Goal: Transaction & Acquisition: Obtain resource

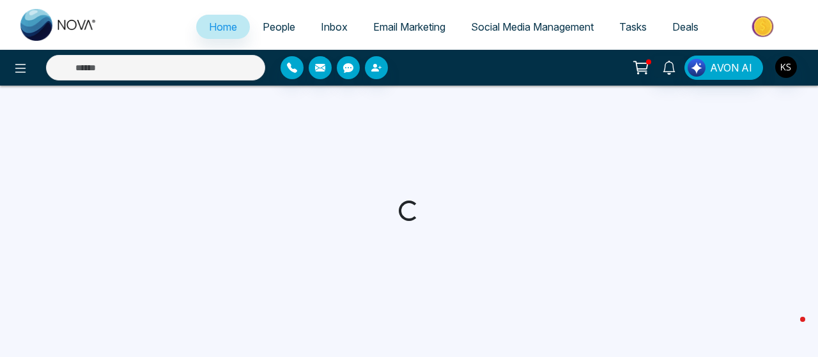
select select "*"
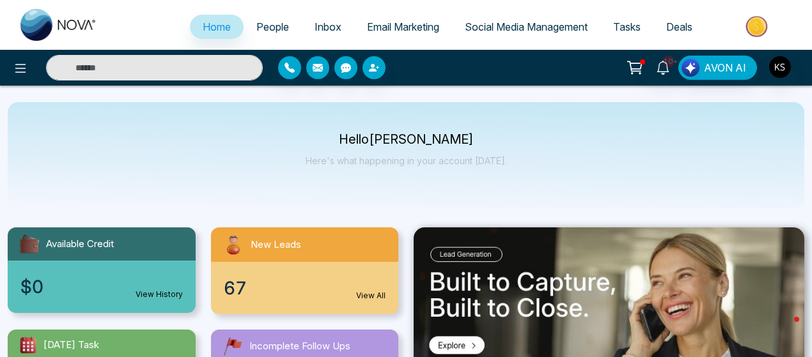
click at [270, 27] on span "People" at bounding box center [272, 26] width 33 height 13
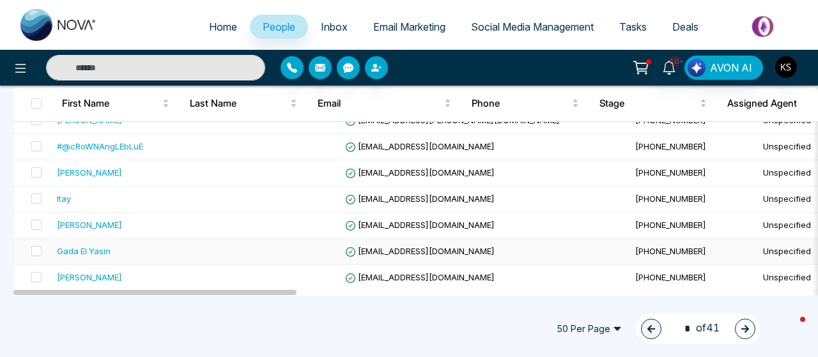
scroll to position [307, 0]
click at [39, 222] on span at bounding box center [36, 226] width 10 height 10
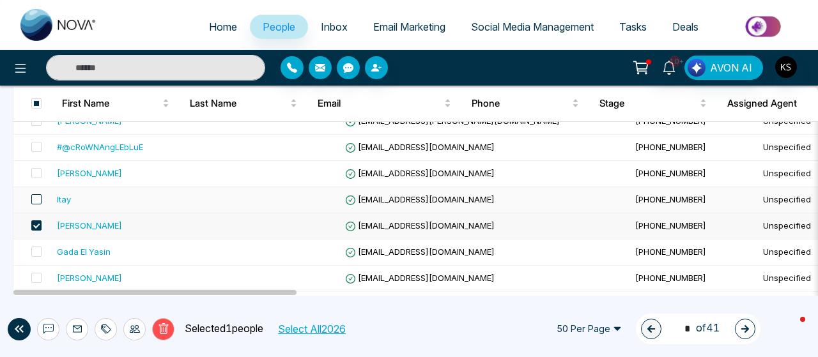
click at [40, 196] on span at bounding box center [36, 199] width 10 height 10
click at [35, 168] on span at bounding box center [36, 173] width 10 height 10
click at [35, 152] on td at bounding box center [32, 148] width 38 height 26
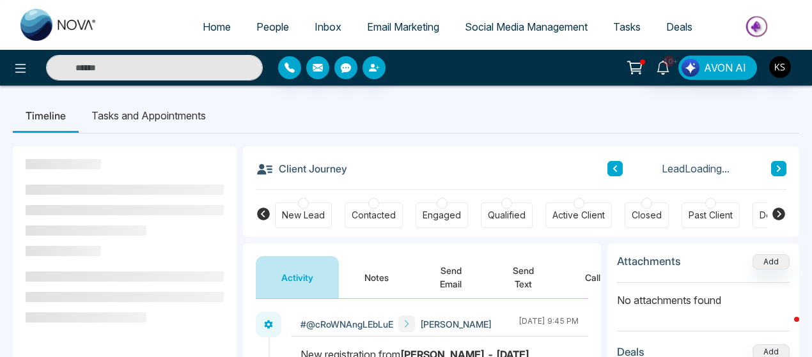
click at [265, 24] on span "People" at bounding box center [272, 26] width 33 height 13
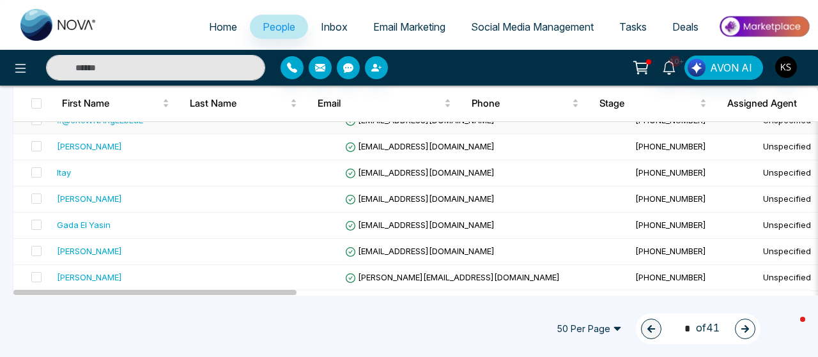
scroll to position [334, 0]
click at [34, 195] on span at bounding box center [36, 199] width 10 height 10
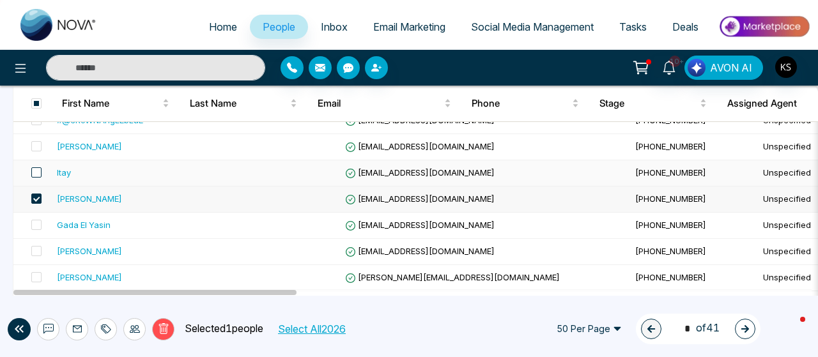
click at [37, 170] on span at bounding box center [36, 173] width 10 height 10
click at [36, 143] on span at bounding box center [36, 146] width 10 height 10
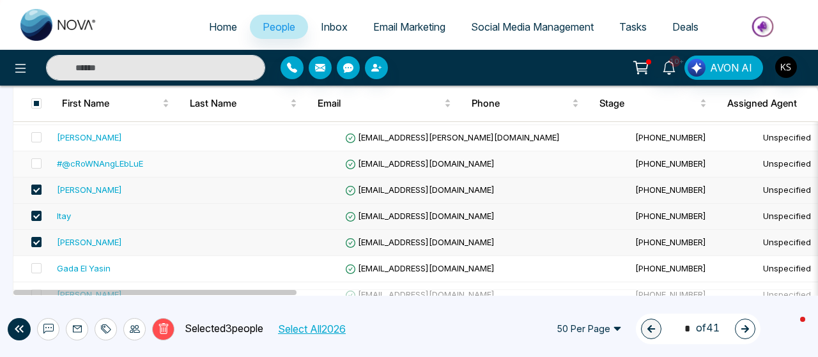
scroll to position [275, 0]
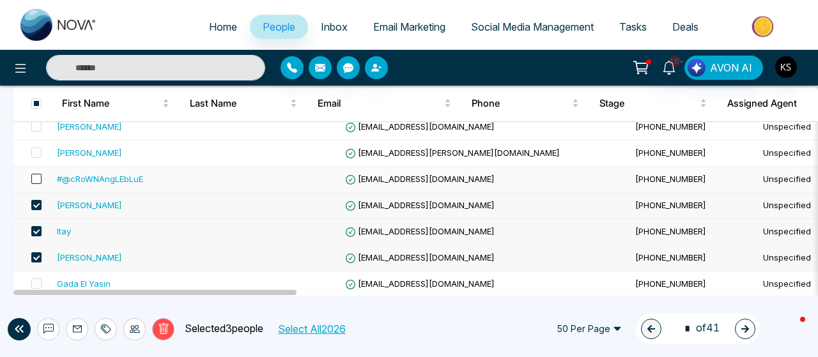
click at [33, 180] on span at bounding box center [36, 179] width 10 height 10
click at [37, 148] on span at bounding box center [36, 153] width 10 height 10
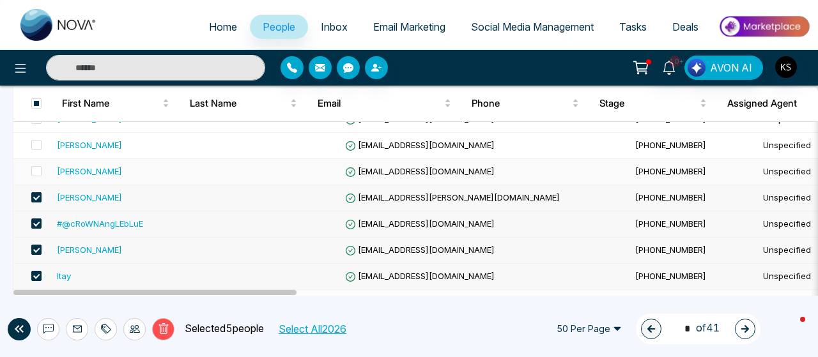
scroll to position [225, 0]
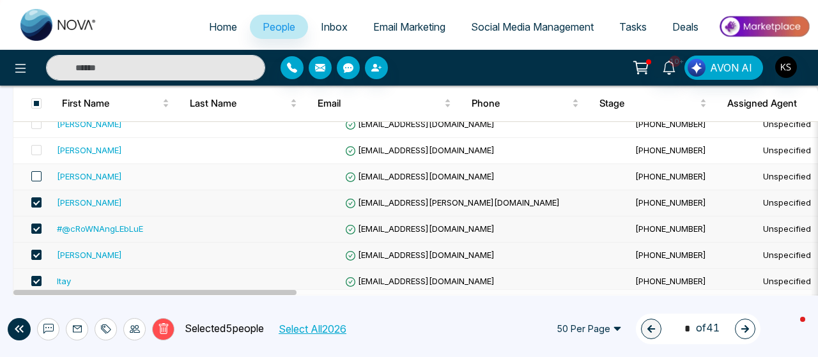
click at [36, 176] on span at bounding box center [36, 176] width 10 height 10
click at [38, 150] on span at bounding box center [36, 150] width 10 height 10
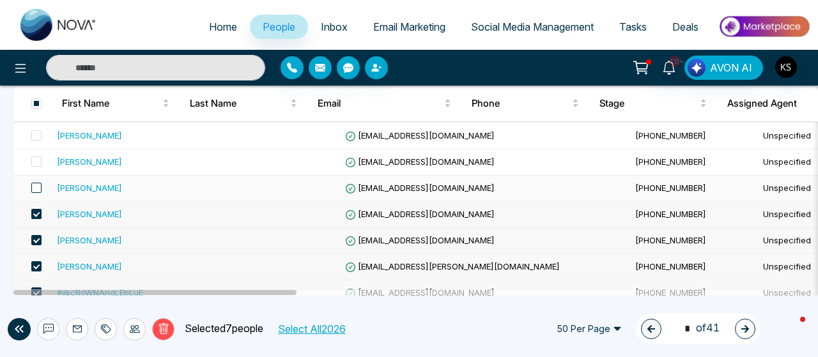
click at [35, 187] on span at bounding box center [36, 188] width 10 height 10
click at [37, 160] on span at bounding box center [36, 162] width 10 height 10
click at [36, 130] on span at bounding box center [36, 135] width 10 height 10
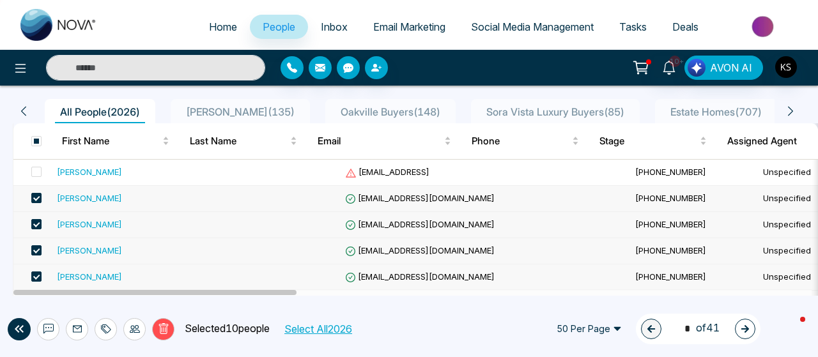
scroll to position [97, 0]
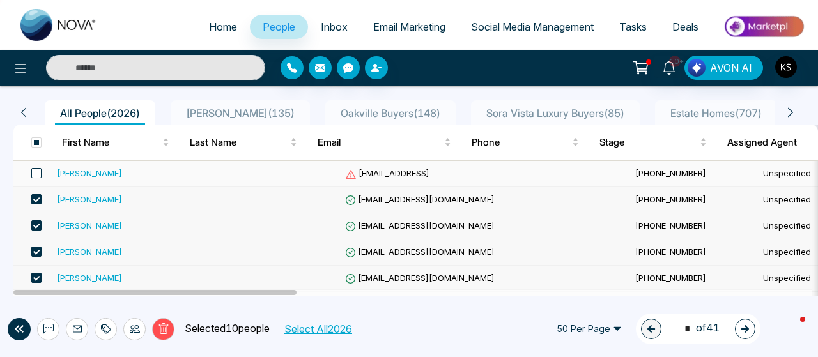
click at [36, 173] on span at bounding box center [36, 173] width 10 height 10
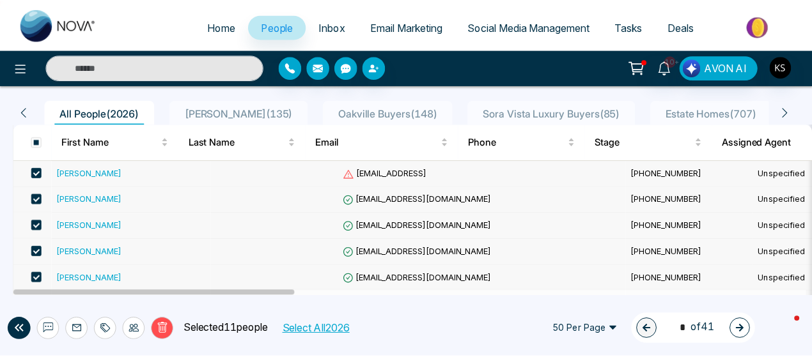
scroll to position [0, 0]
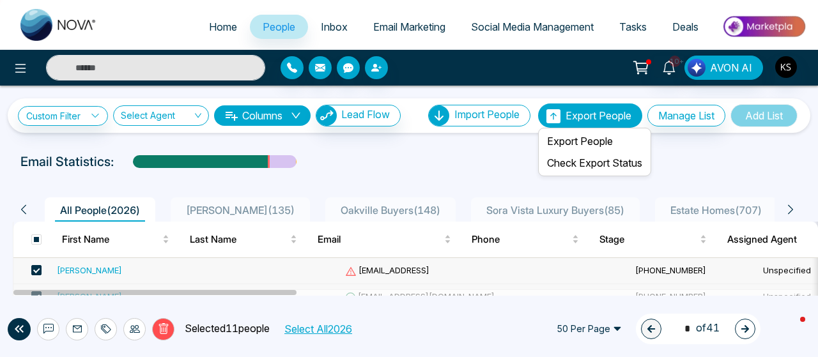
click at [596, 120] on span "Export People" at bounding box center [599, 115] width 66 height 13
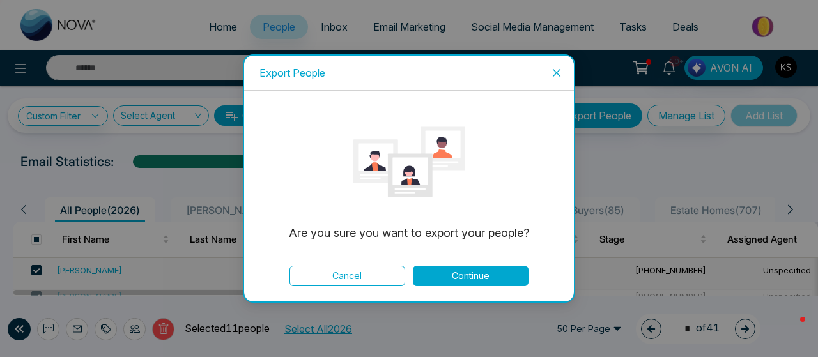
click at [454, 273] on button "Continue" at bounding box center [471, 276] width 116 height 20
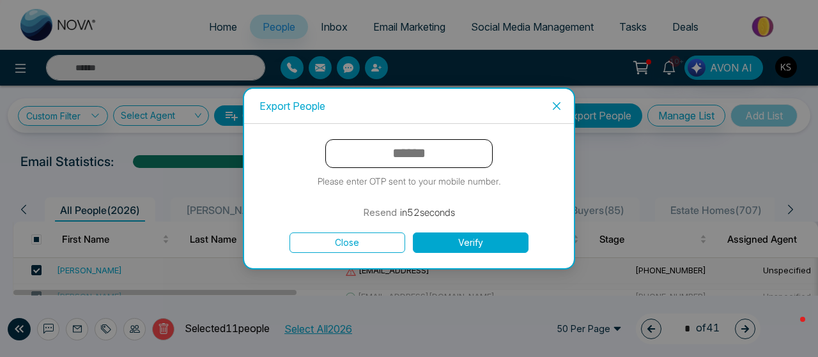
click at [391, 150] on input "text" at bounding box center [409, 153] width 168 height 29
type input "******"
click at [453, 232] on form "****** Please enter OTP sent to your mobile number. Resend in 49 seconds Close …" at bounding box center [409, 196] width 299 height 114
click at [456, 238] on button "Verify" at bounding box center [471, 243] width 116 height 20
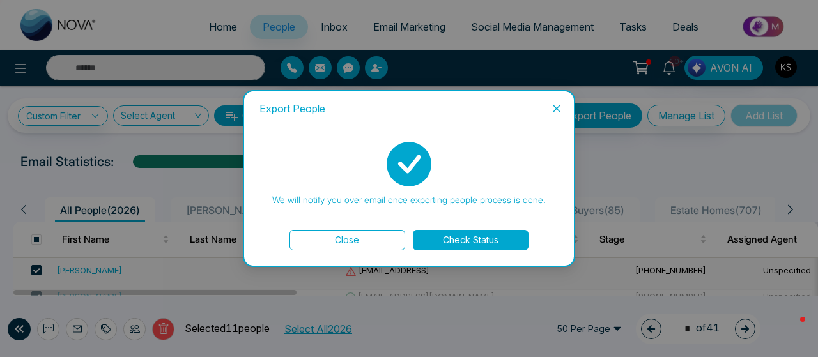
click at [456, 238] on button "Check Status" at bounding box center [471, 240] width 116 height 20
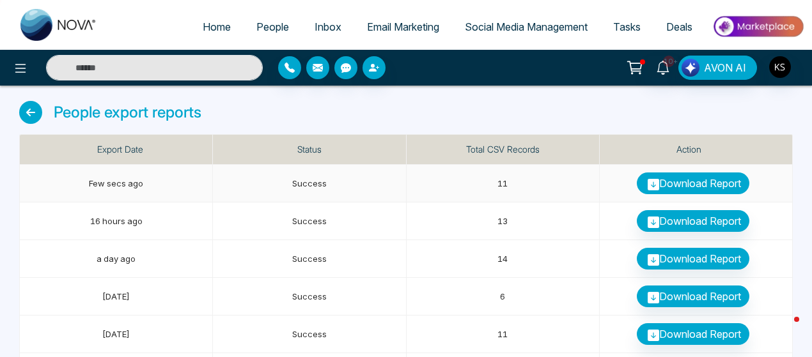
click at [699, 181] on link "Download Report" at bounding box center [693, 184] width 113 height 22
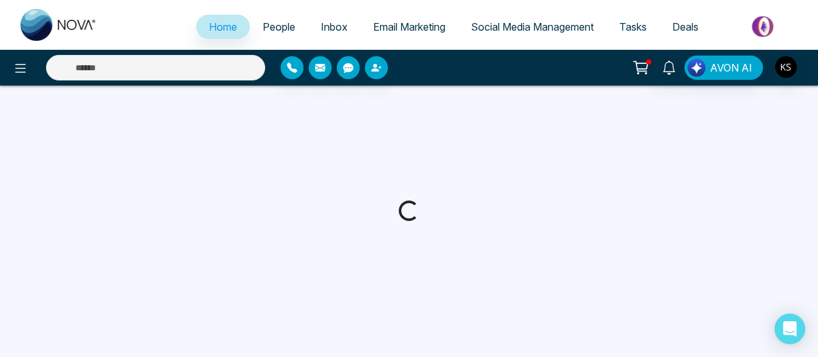
select select "*"
